Goal: Information Seeking & Learning: Check status

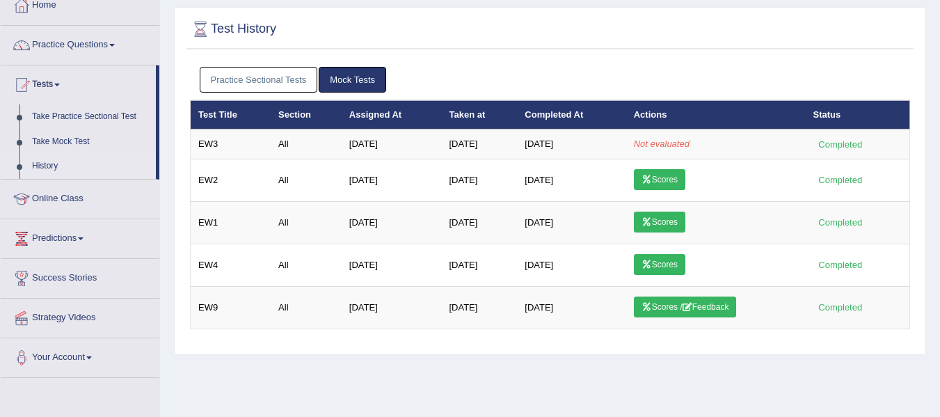
scroll to position [129, 0]
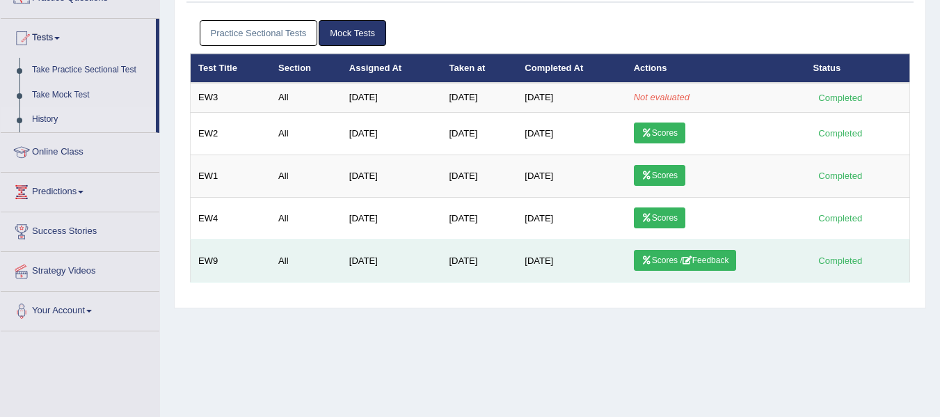
click at [656, 254] on link "Scores / Feedback" at bounding box center [685, 260] width 103 height 21
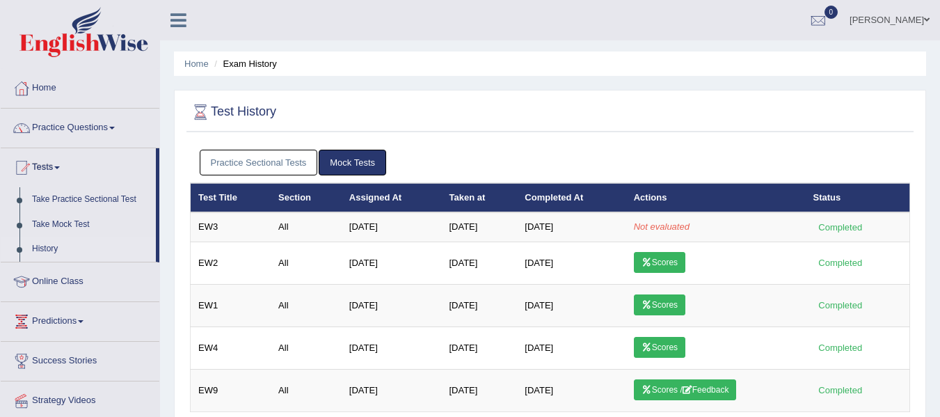
click at [651, 337] on link "Scores" at bounding box center [660, 347] width 52 height 21
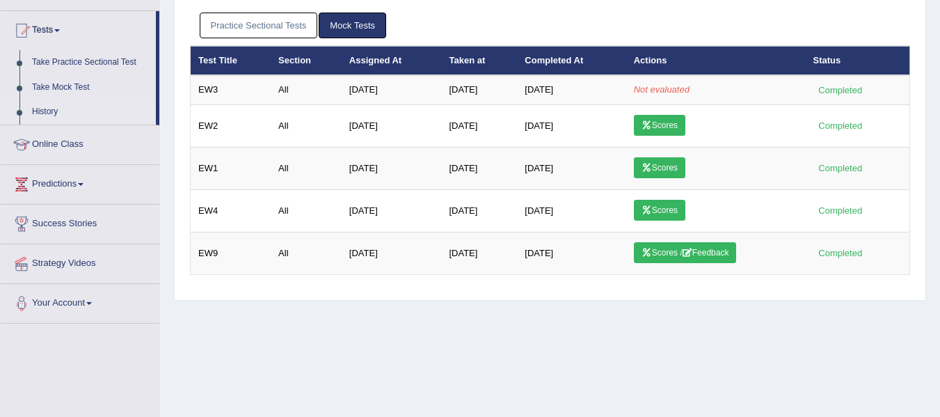
scroll to position [129, 0]
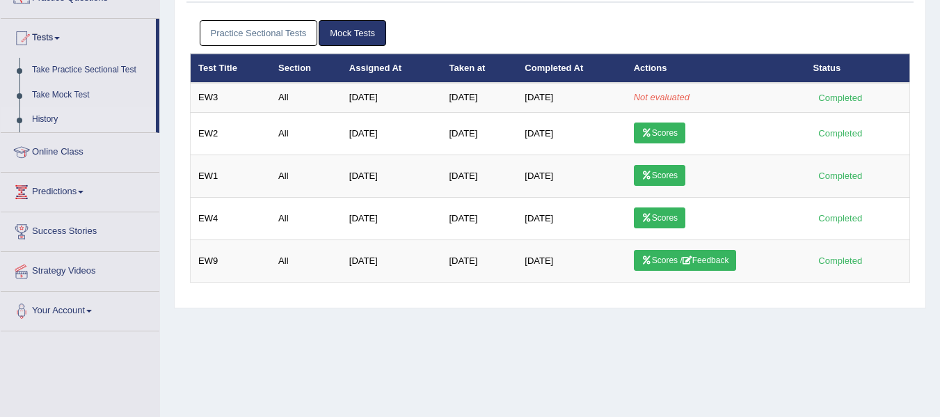
click at [654, 172] on link "Scores" at bounding box center [660, 175] width 52 height 21
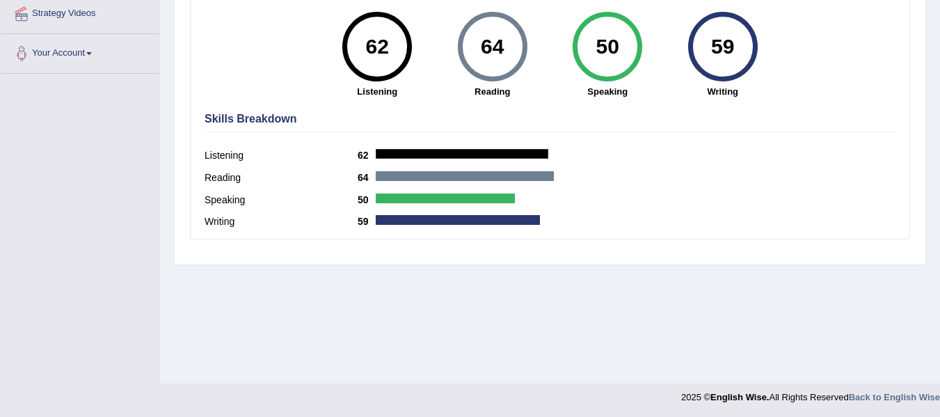
scroll to position [314, 0]
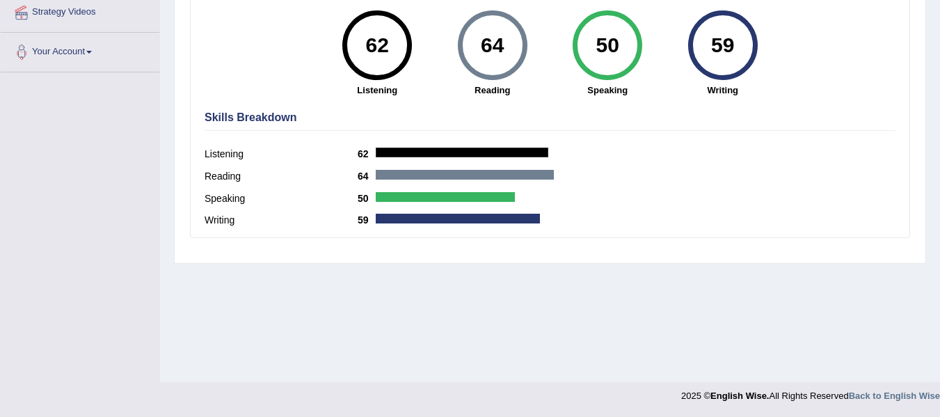
click at [579, 65] on div "50" at bounding box center [608, 45] width 70 height 70
click at [616, 31] on div "50" at bounding box center [608, 45] width 51 height 58
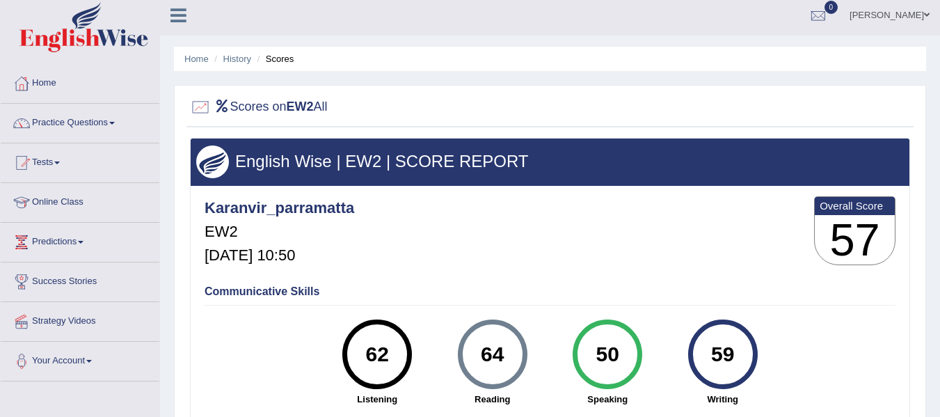
scroll to position [0, 0]
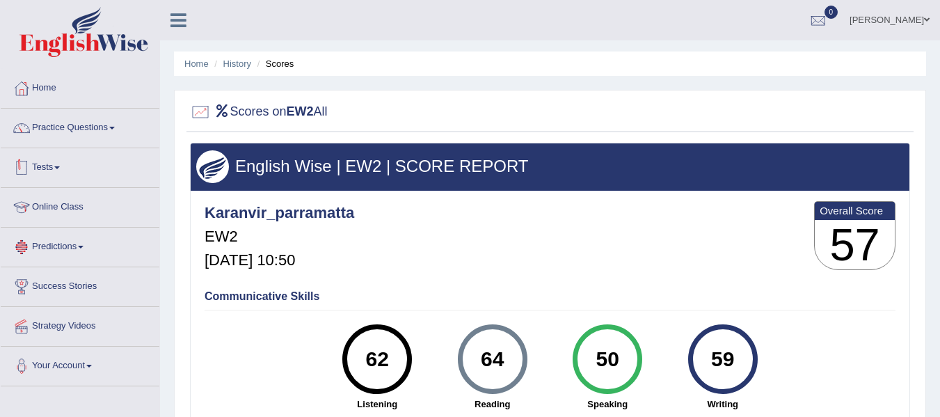
click at [49, 152] on link "Tests" at bounding box center [80, 165] width 159 height 35
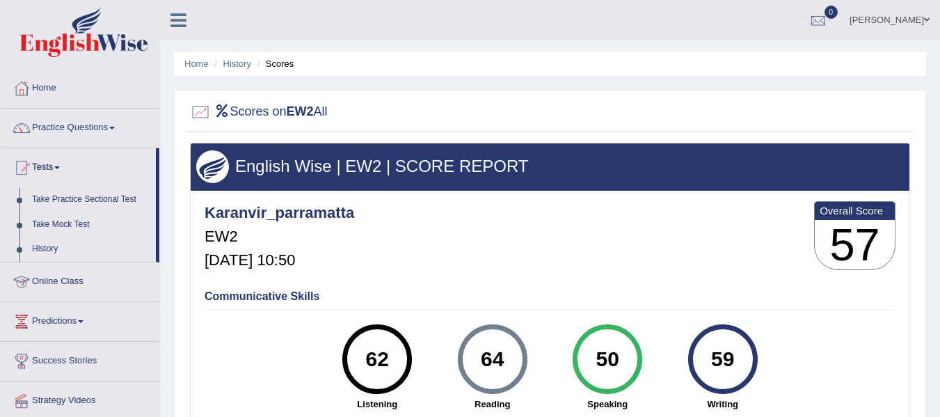
click at [45, 253] on link "History" at bounding box center [91, 249] width 130 height 25
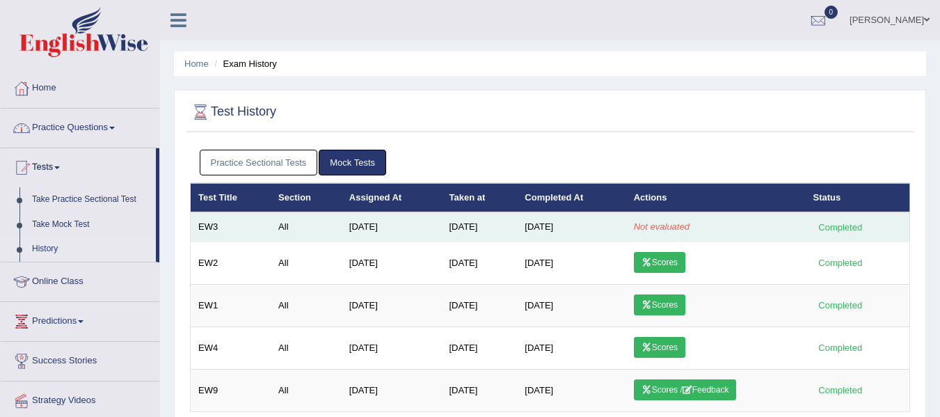
click at [658, 239] on td "Not evaluated" at bounding box center [716, 226] width 180 height 29
click at [661, 226] on em "Not evaluated" at bounding box center [662, 226] width 56 height 10
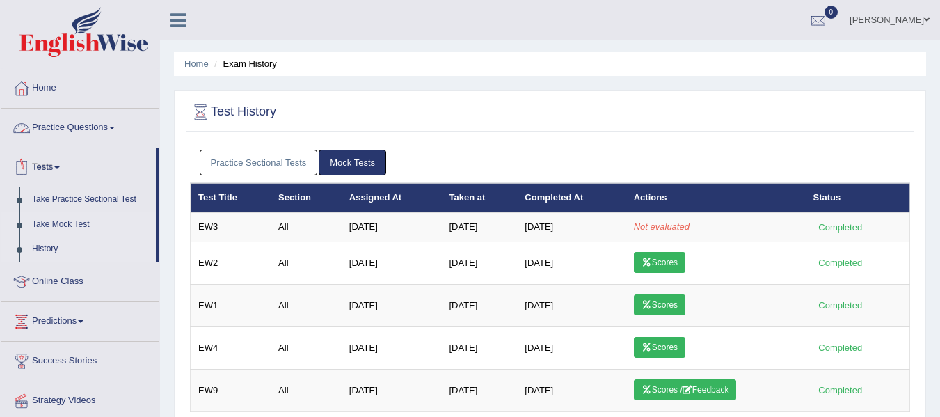
click at [35, 236] on link "Take Mock Test" at bounding box center [91, 224] width 130 height 25
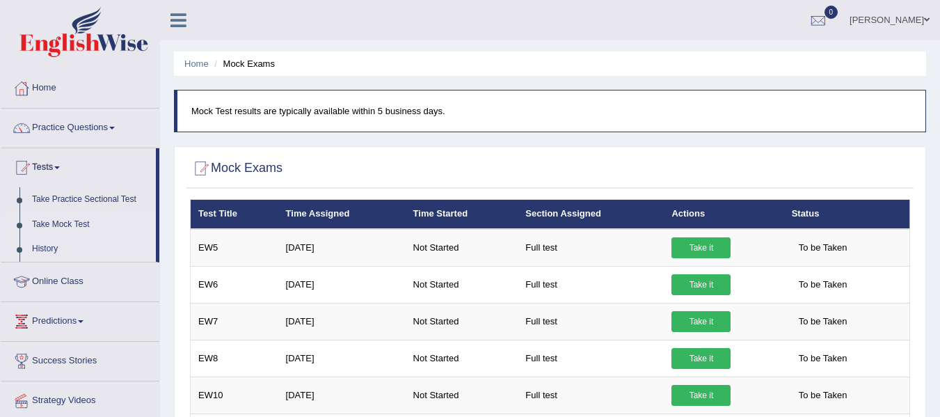
click at [61, 255] on link "History" at bounding box center [91, 249] width 130 height 25
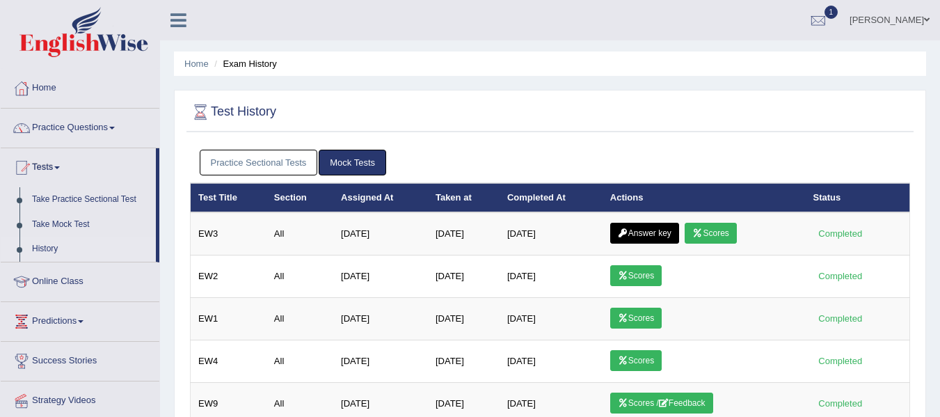
click at [47, 237] on link "History" at bounding box center [91, 249] width 130 height 25
click at [703, 232] on icon at bounding box center [697, 233] width 10 height 8
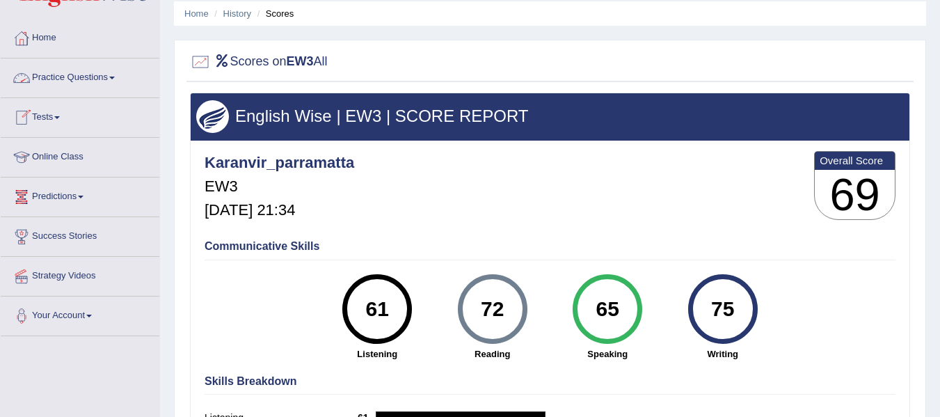
scroll to position [45, 0]
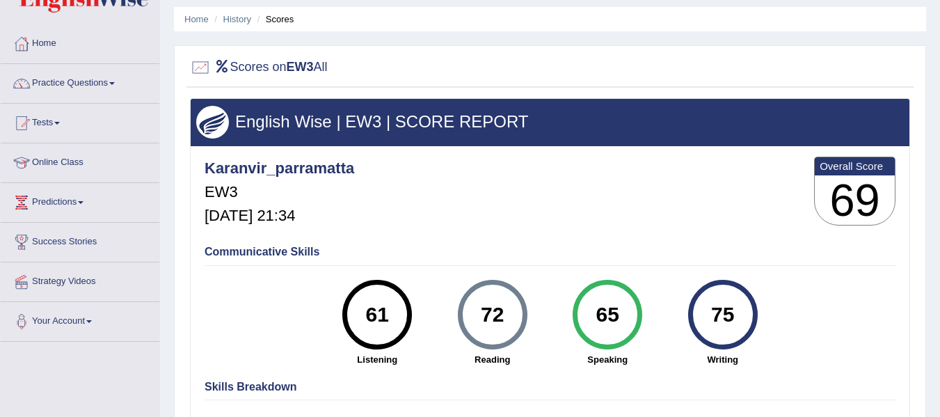
click at [52, 124] on link "Tests" at bounding box center [80, 121] width 159 height 35
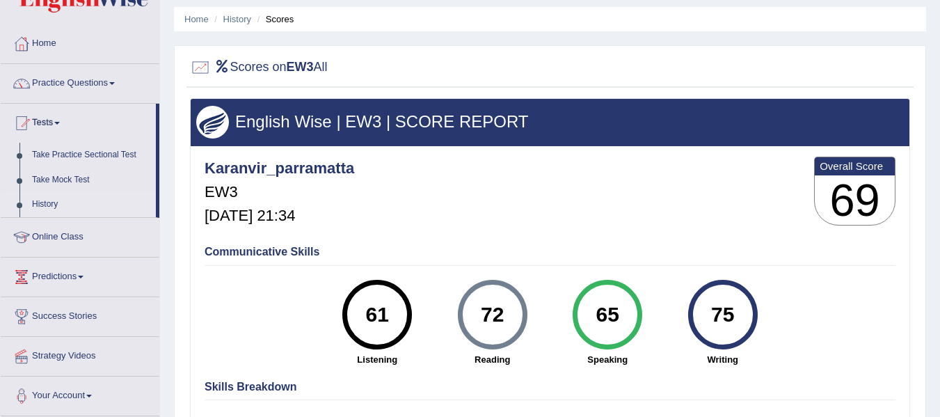
click at [45, 200] on link "History" at bounding box center [91, 204] width 130 height 25
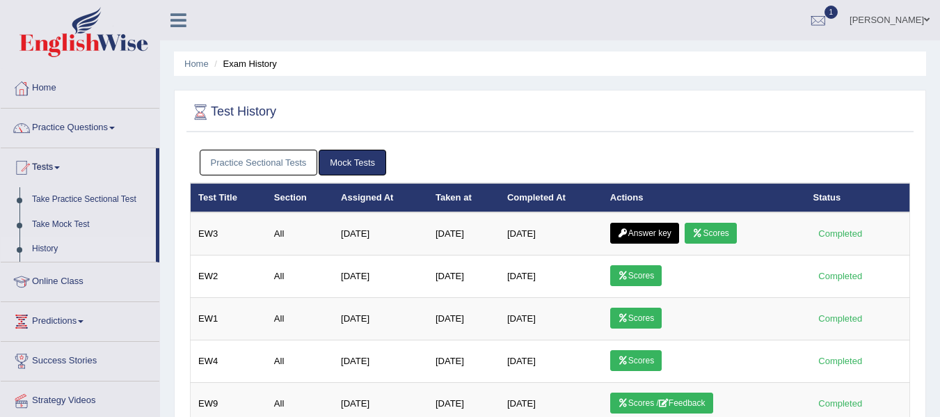
click at [653, 232] on link "Answer key" at bounding box center [644, 233] width 69 height 21
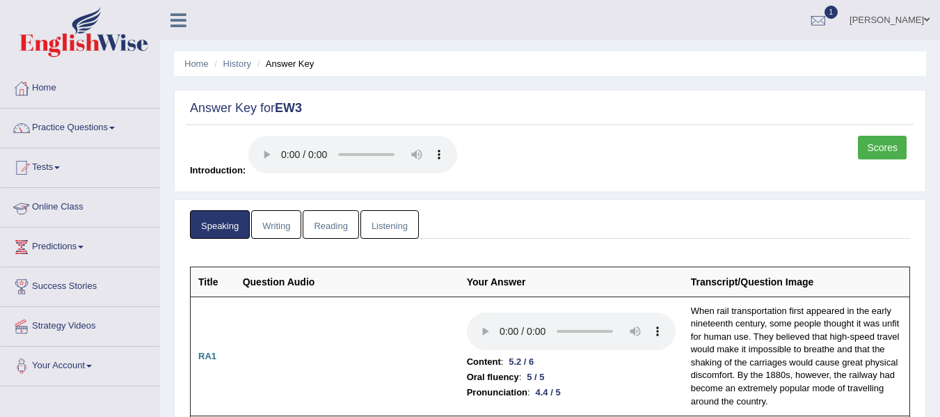
click at [280, 211] on link "Writing" at bounding box center [276, 224] width 50 height 29
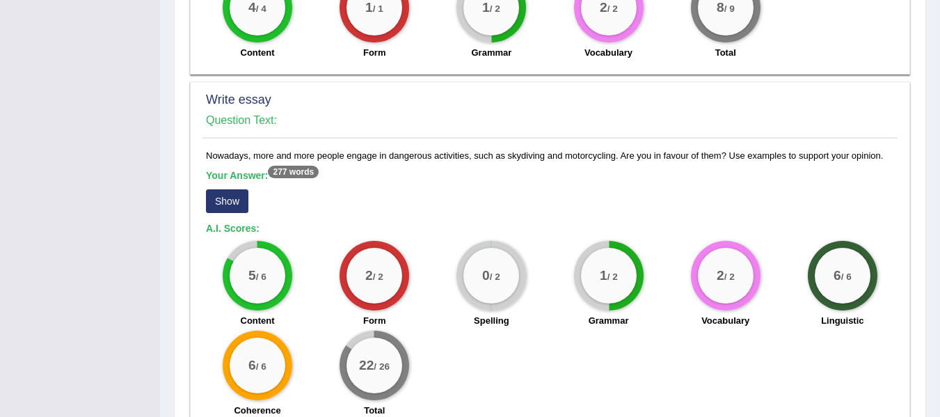
scroll to position [1133, 0]
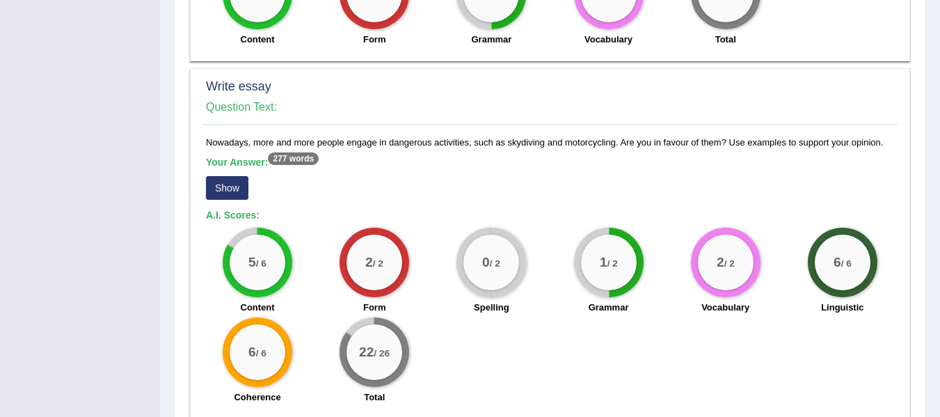
click at [507, 237] on div "0 / 2" at bounding box center [492, 263] width 56 height 56
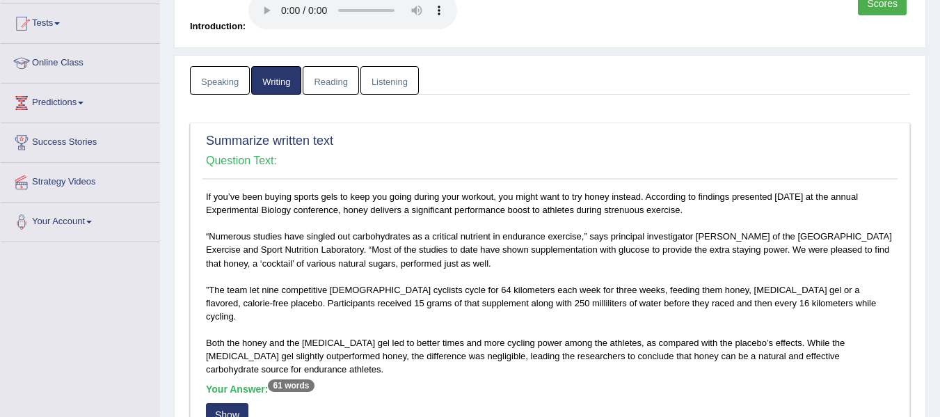
scroll to position [0, 0]
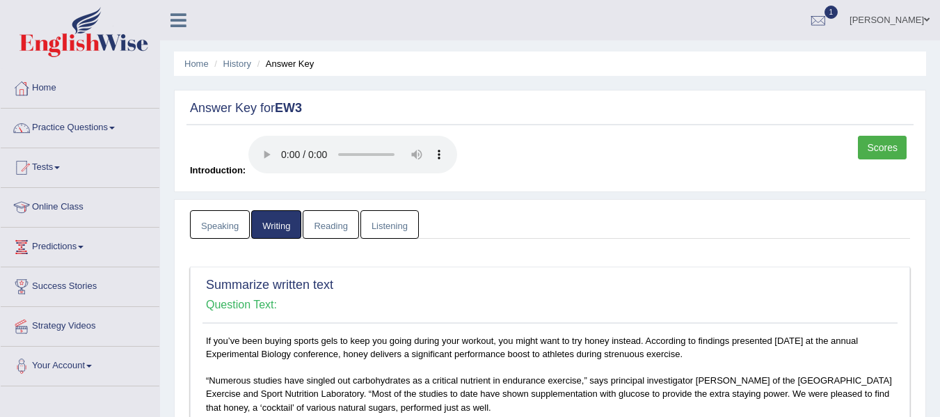
click at [332, 225] on link "Reading" at bounding box center [331, 224] width 56 height 29
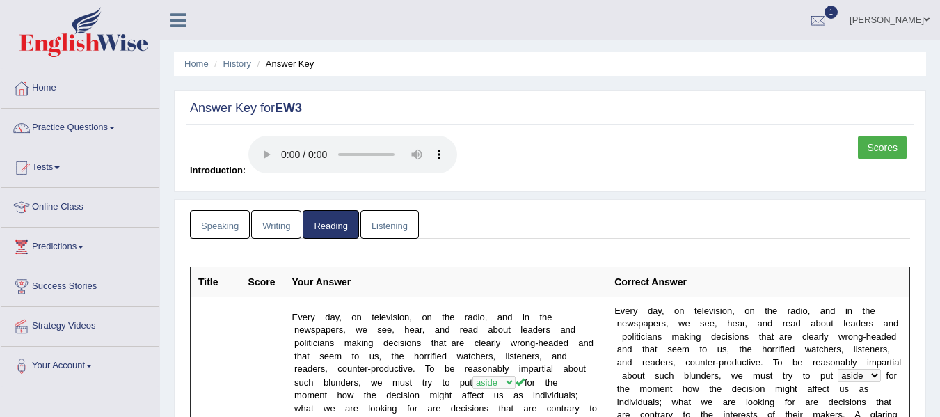
click at [382, 219] on link "Listening" at bounding box center [390, 224] width 58 height 29
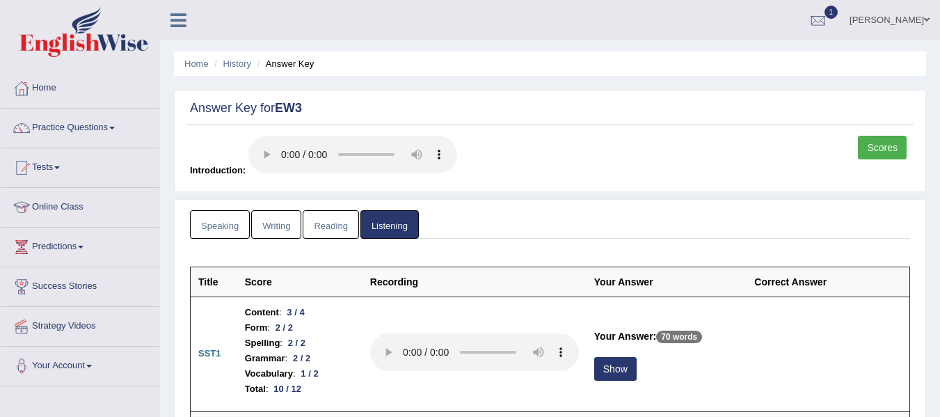
click at [382, 219] on link "Listening" at bounding box center [390, 224] width 58 height 29
click at [880, 152] on link "Scores" at bounding box center [882, 148] width 49 height 24
